Goal: Task Accomplishment & Management: Understand process/instructions

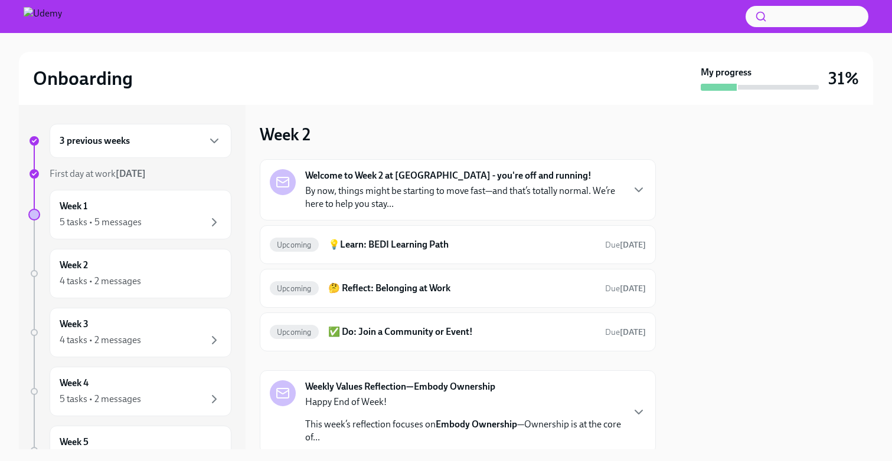
click at [557, 133] on div "Week 2 Welcome to Week 2 at [GEOGRAPHIC_DATA] - you're off and running! By now,…" at bounding box center [458, 311] width 396 height 374
click at [532, 172] on div "Welcome to Week 2 at [GEOGRAPHIC_DATA] - you're off and running! By now, things…" at bounding box center [463, 189] width 317 height 41
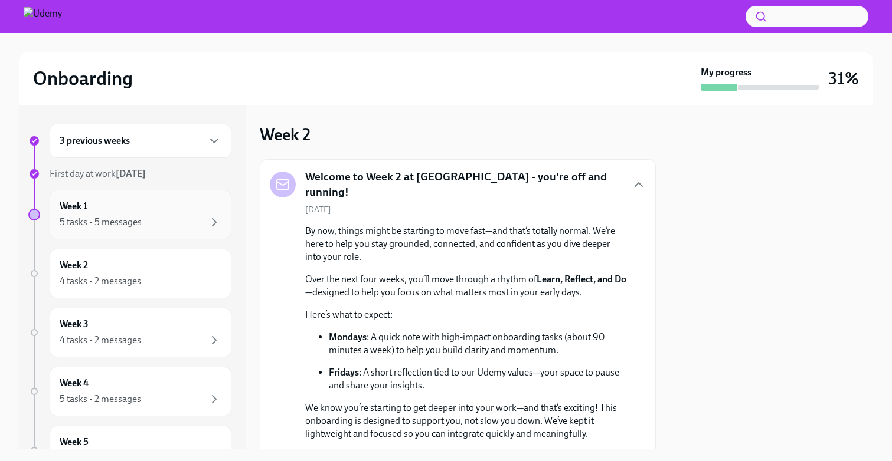
click at [182, 218] on div "5 tasks • 5 messages" at bounding box center [141, 222] width 162 height 14
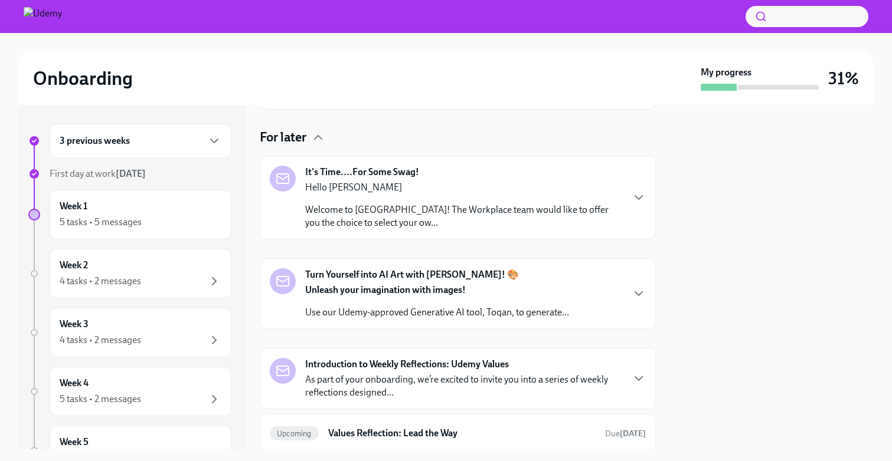
scroll to position [349, 0]
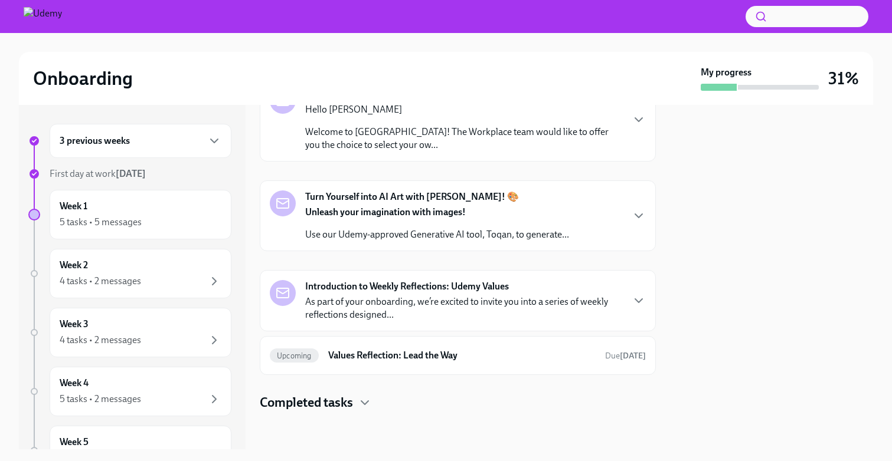
click at [489, 230] on p "Use our Udemy-approved Generative AI tool, Toqan, to generate..." at bounding box center [437, 234] width 264 height 13
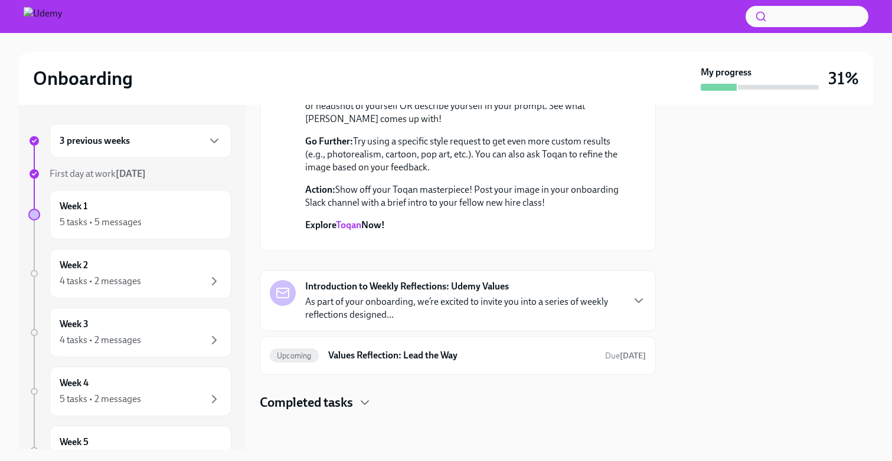
scroll to position [603, 0]
click at [355, 219] on p "Explore Toqan Now!" at bounding box center [466, 225] width 322 height 13
click at [352, 220] on link "Toqan" at bounding box center [348, 225] width 25 height 11
click at [457, 313] on p "As part of your onboarding, we’re excited to invite you into a series of weekly…" at bounding box center [463, 309] width 317 height 26
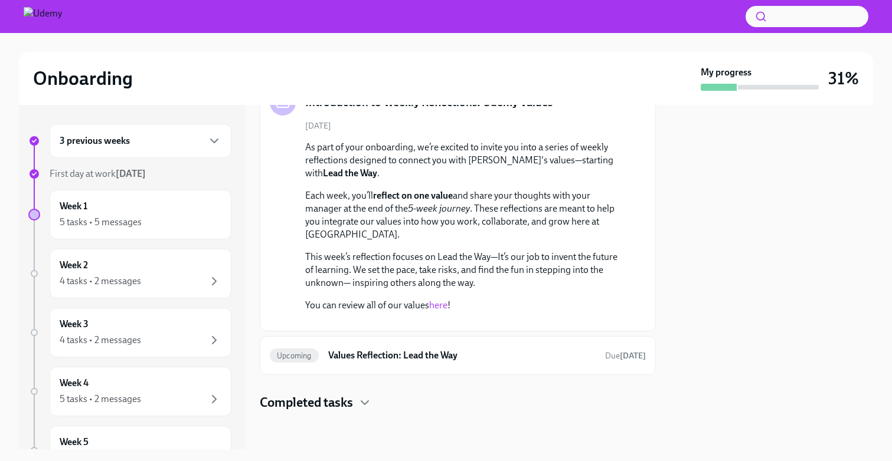
scroll to position [1050, 0]
click at [509, 355] on h6 "Values Reflection: Lead the Way" at bounding box center [461, 355] width 267 height 13
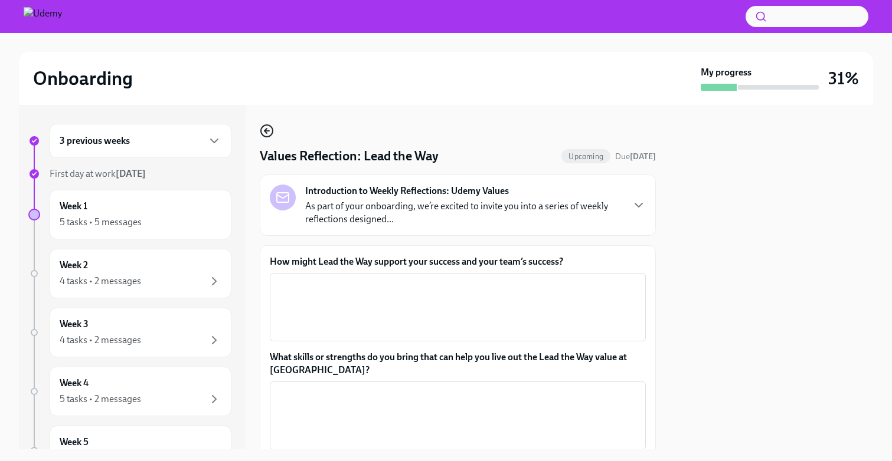
click at [266, 132] on icon "button" at bounding box center [265, 131] width 2 height 5
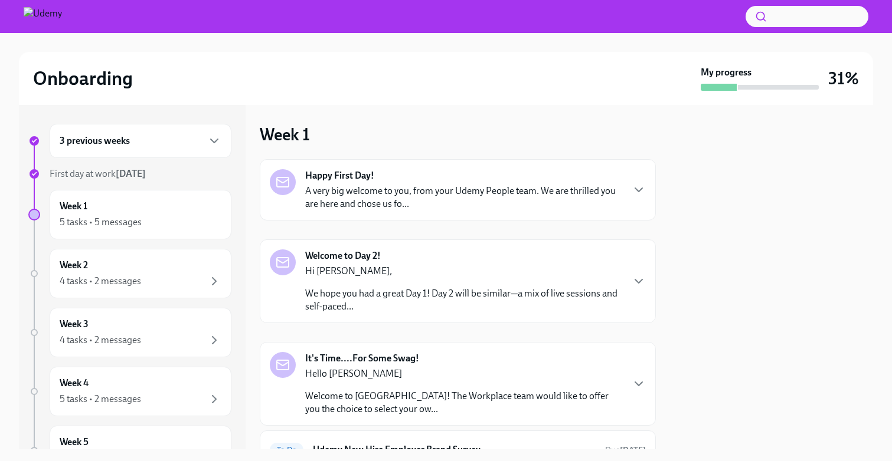
click at [397, 284] on div "Hi [PERSON_NAME], We hope you had a great Day 1! Day 2 will be similar—a mix of…" at bounding box center [463, 289] width 317 height 48
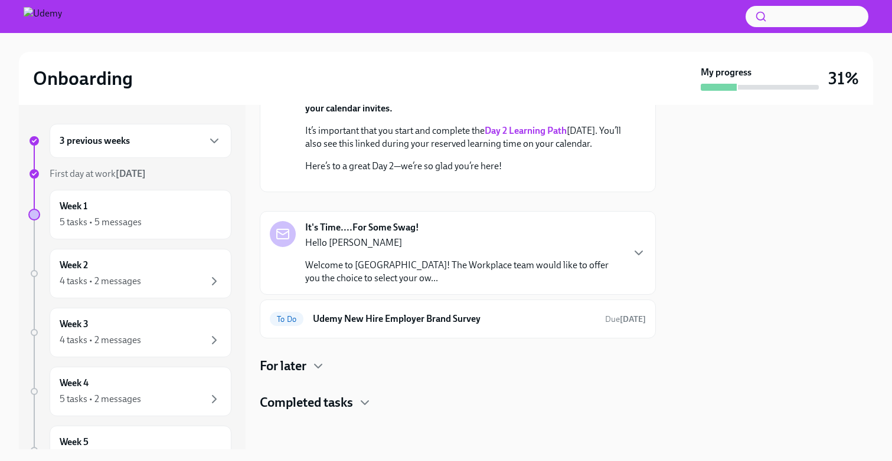
scroll to position [441, 0]
click at [317, 363] on icon "button" at bounding box center [318, 366] width 14 height 14
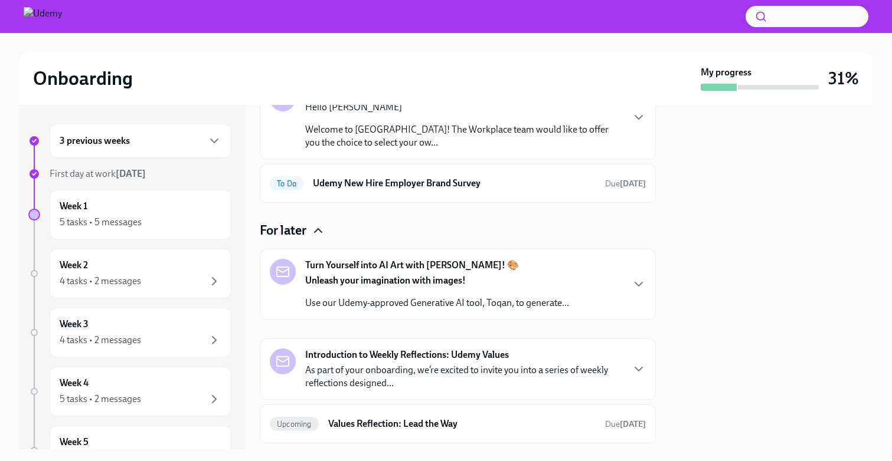
scroll to position [645, 0]
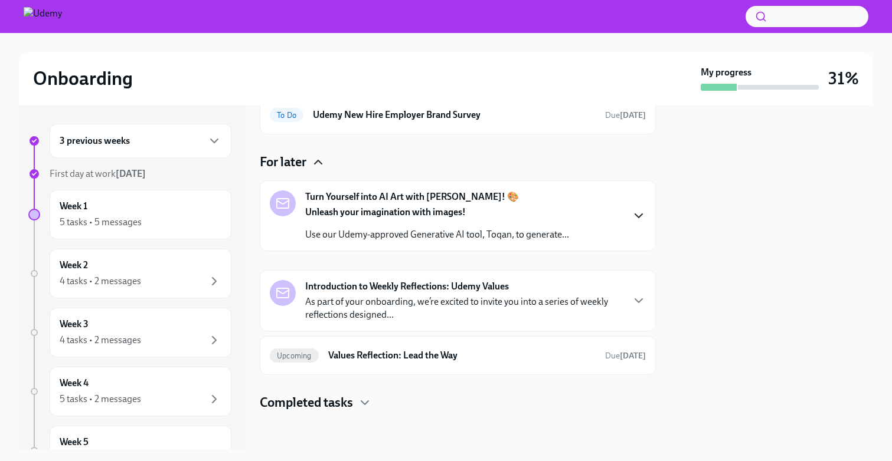
click at [643, 217] on icon "button" at bounding box center [638, 216] width 14 height 14
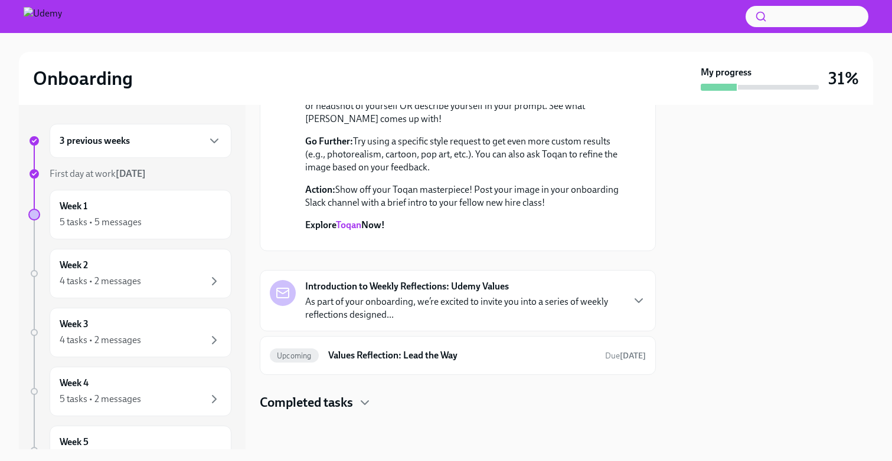
scroll to position [696, 0]
